Goal: Obtain resource: Obtain resource

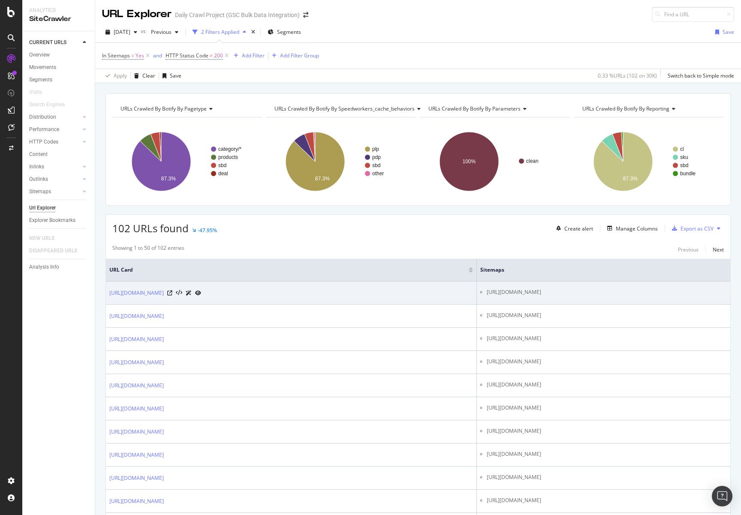
drag, startPoint x: 641, startPoint y: 293, endPoint x: 425, endPoint y: 293, distance: 217.0
click at [487, 293] on li "[URL][DOMAIN_NAME]" at bounding box center [607, 293] width 240 height 8
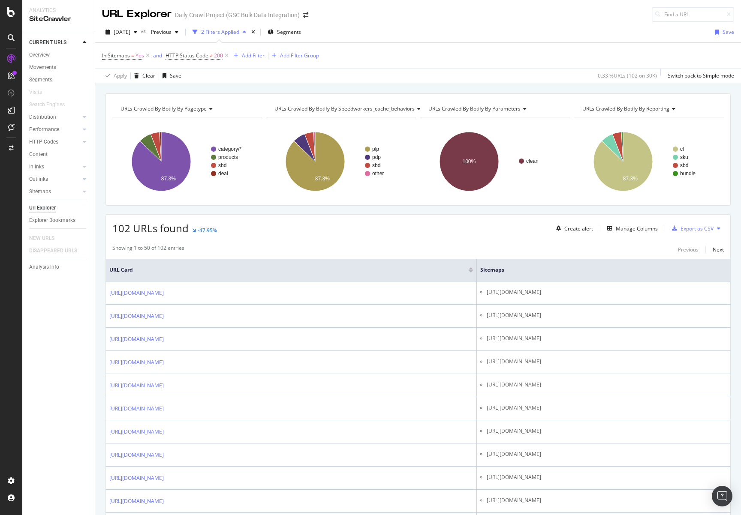
copy li "[URL][DOMAIN_NAME]"
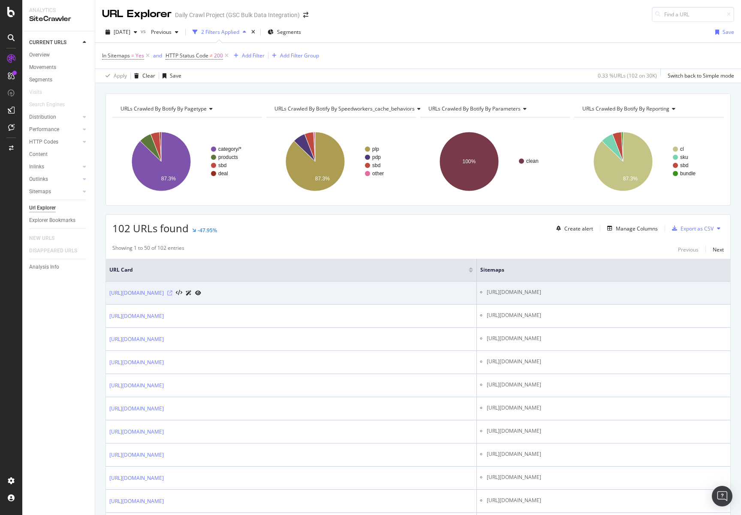
click at [172, 291] on icon at bounding box center [169, 293] width 5 height 5
drag, startPoint x: 108, startPoint y: 292, endPoint x: 229, endPoint y: 292, distance: 120.5
click at [229, 292] on td "[URL][DOMAIN_NAME]" at bounding box center [291, 293] width 371 height 23
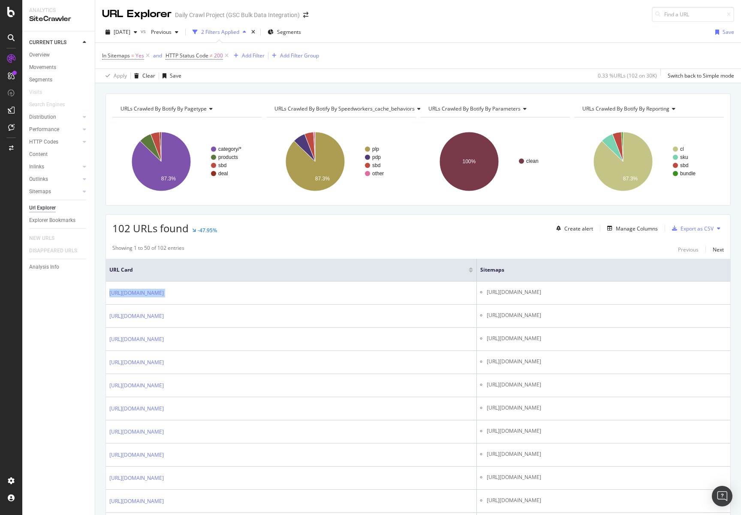
copy div "[URL][DOMAIN_NAME]"
